Goal: Task Accomplishment & Management: Use online tool/utility

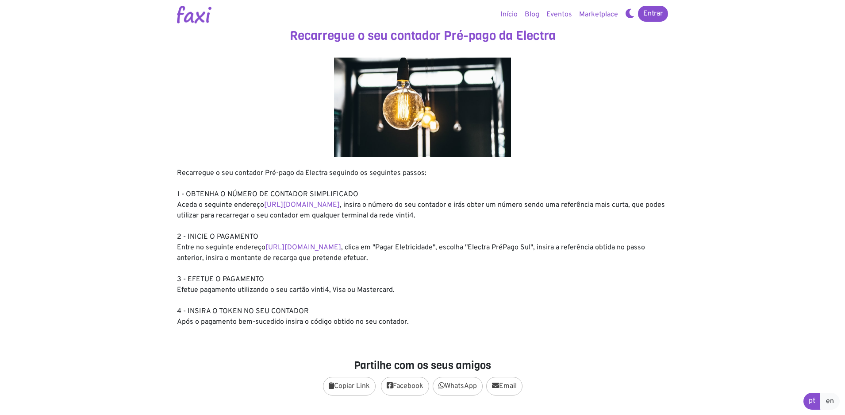
click at [333, 248] on link "https://faxi.online/bill-payment/2" at bounding box center [304, 247] width 76 height 9
click at [340, 205] on link "https://entidadeservico.vinti4.cv/prepago" at bounding box center [302, 204] width 76 height 9
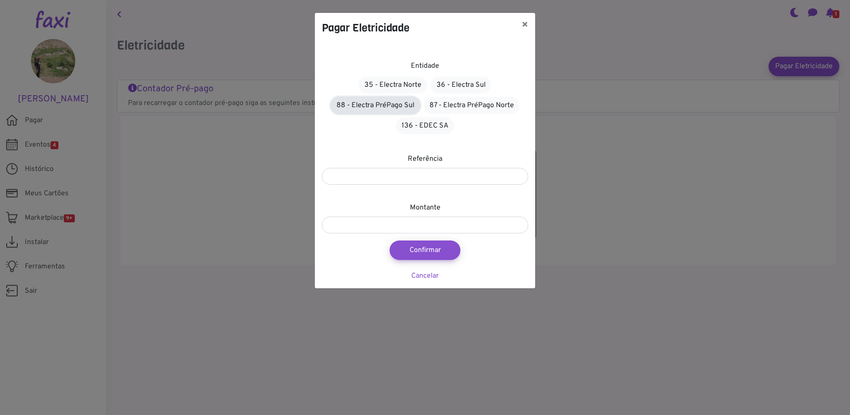
click at [373, 107] on link "88 - Electra PréPago Sul" at bounding box center [375, 105] width 89 height 17
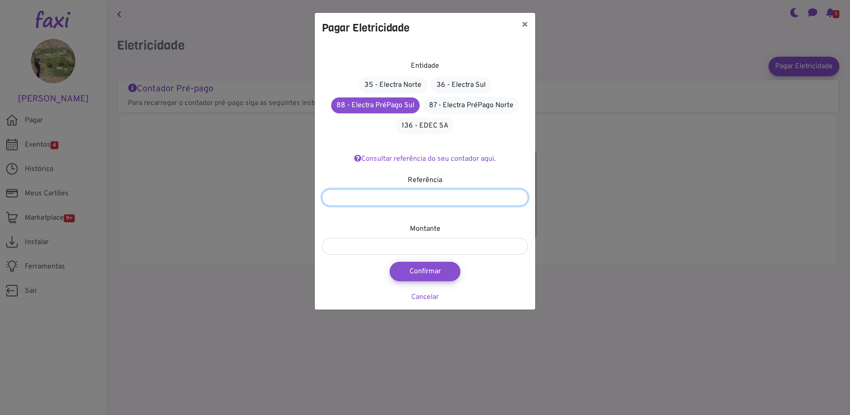
click at [420, 199] on input "number" at bounding box center [425, 197] width 206 height 17
